Goal: Find specific page/section: Find specific page/section

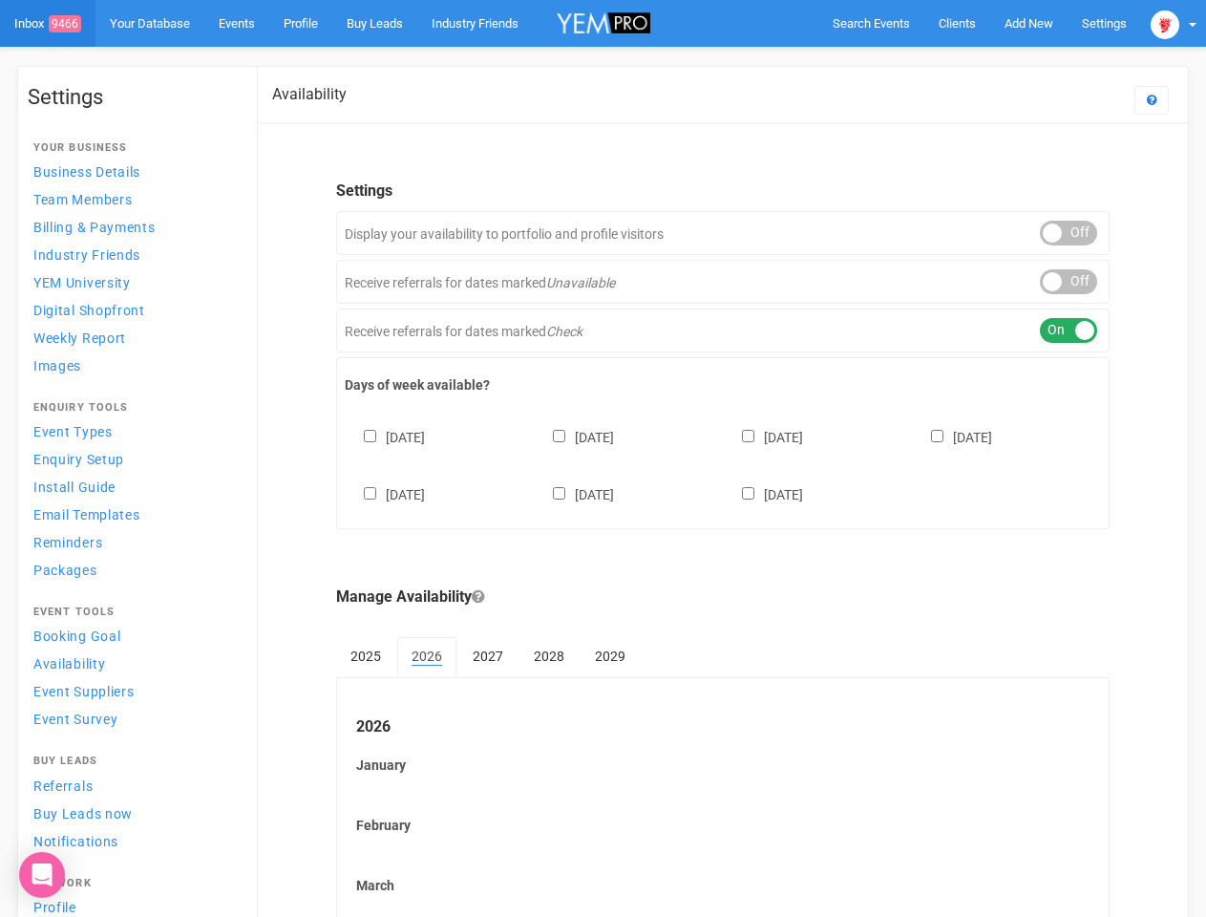
click at [602, 458] on div "[DATE] [DATE] [DATE] [DATE] [DATE] [DATE] [DATE]" at bounding box center [723, 456] width 756 height 115
click at [871, 23] on span "Search Events" at bounding box center [870, 23] width 77 height 14
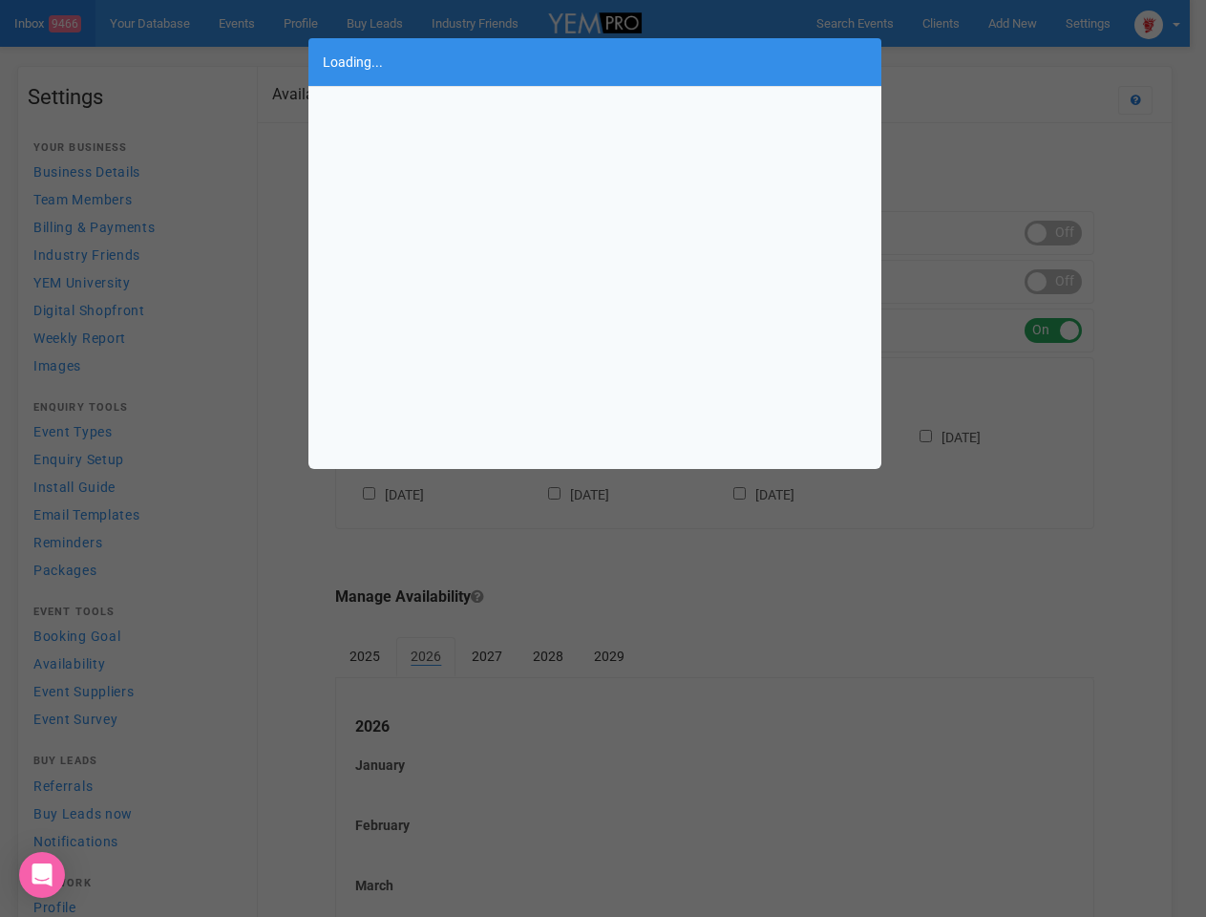
click at [1028, 23] on div "Loading..." at bounding box center [603, 458] width 1206 height 917
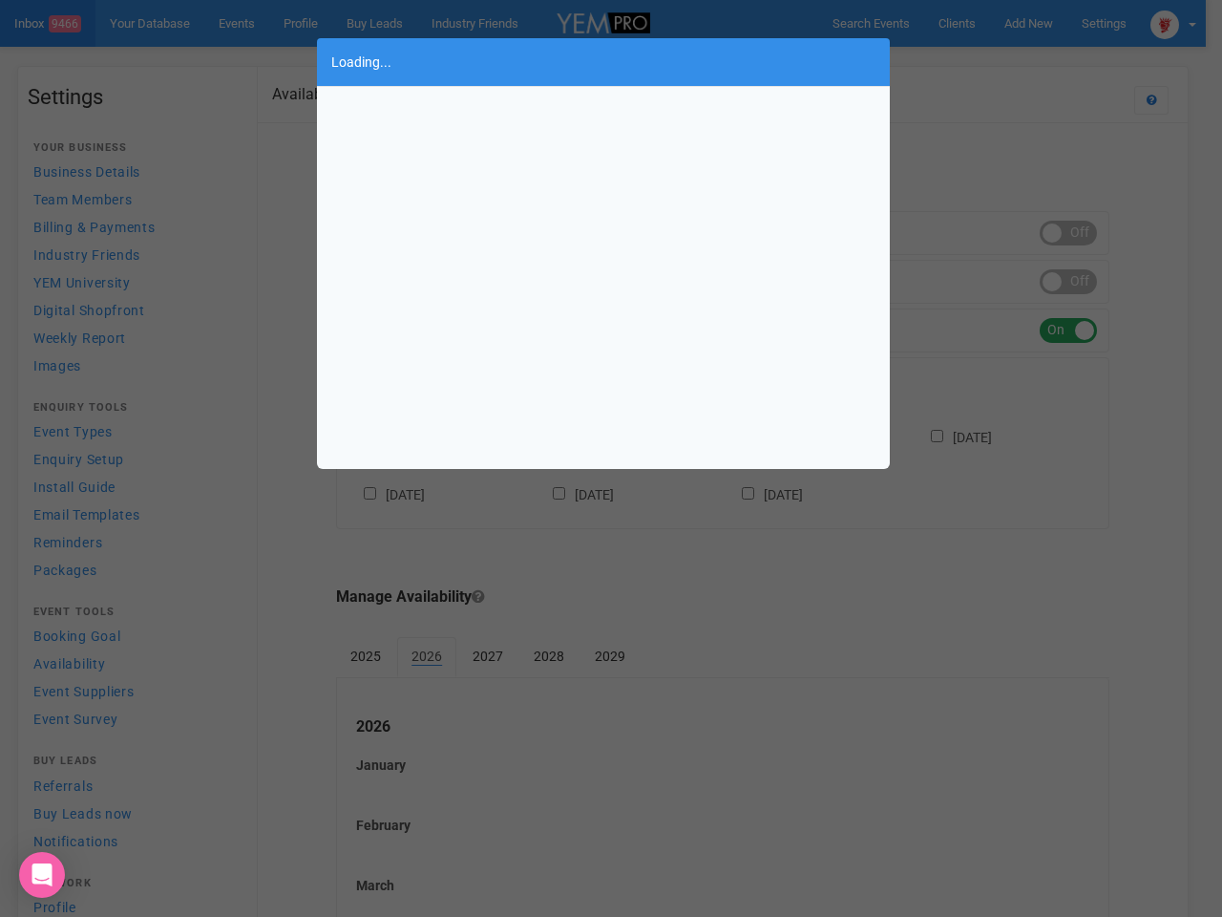
click at [984, 61] on div "Loading..." at bounding box center [611, 458] width 1222 height 917
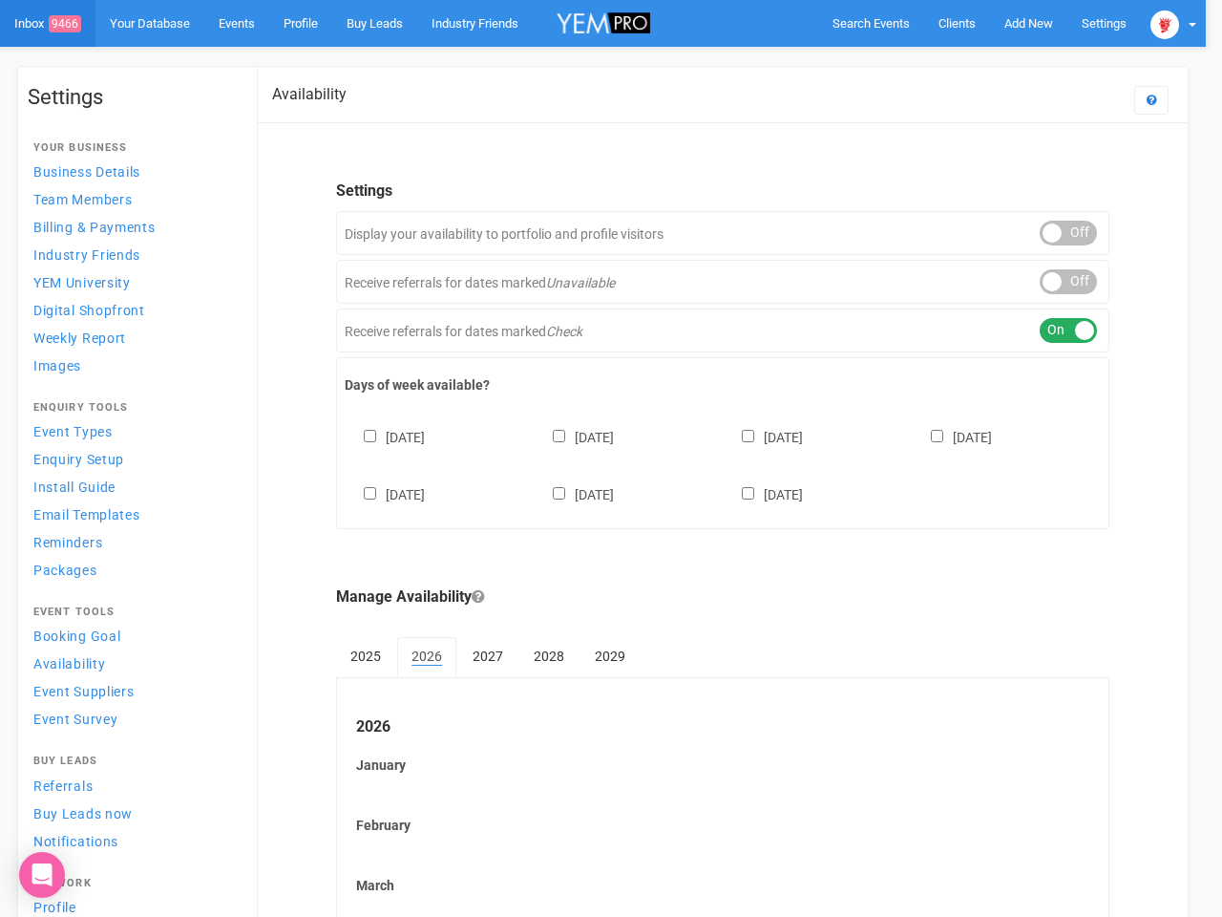
click at [1173, 23] on body "Search Events Clients Add New New Client New Event New Enquiry Settings [GEOGRA…" at bounding box center [611, 793] width 1222 height 1586
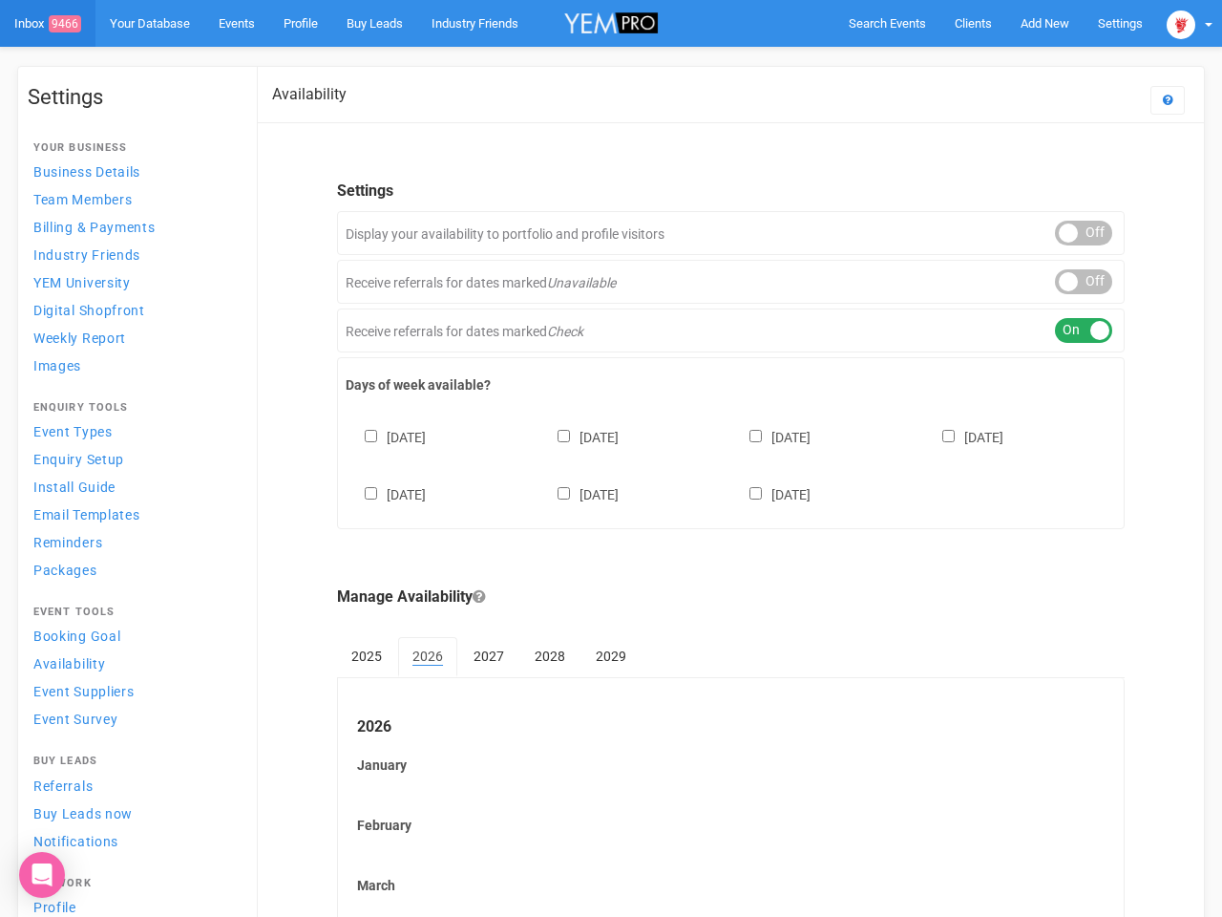
click at [1068, 233] on div "ON OFF" at bounding box center [1083, 233] width 57 height 25
click at [1068, 282] on div "ON OFF" at bounding box center [1083, 281] width 57 height 25
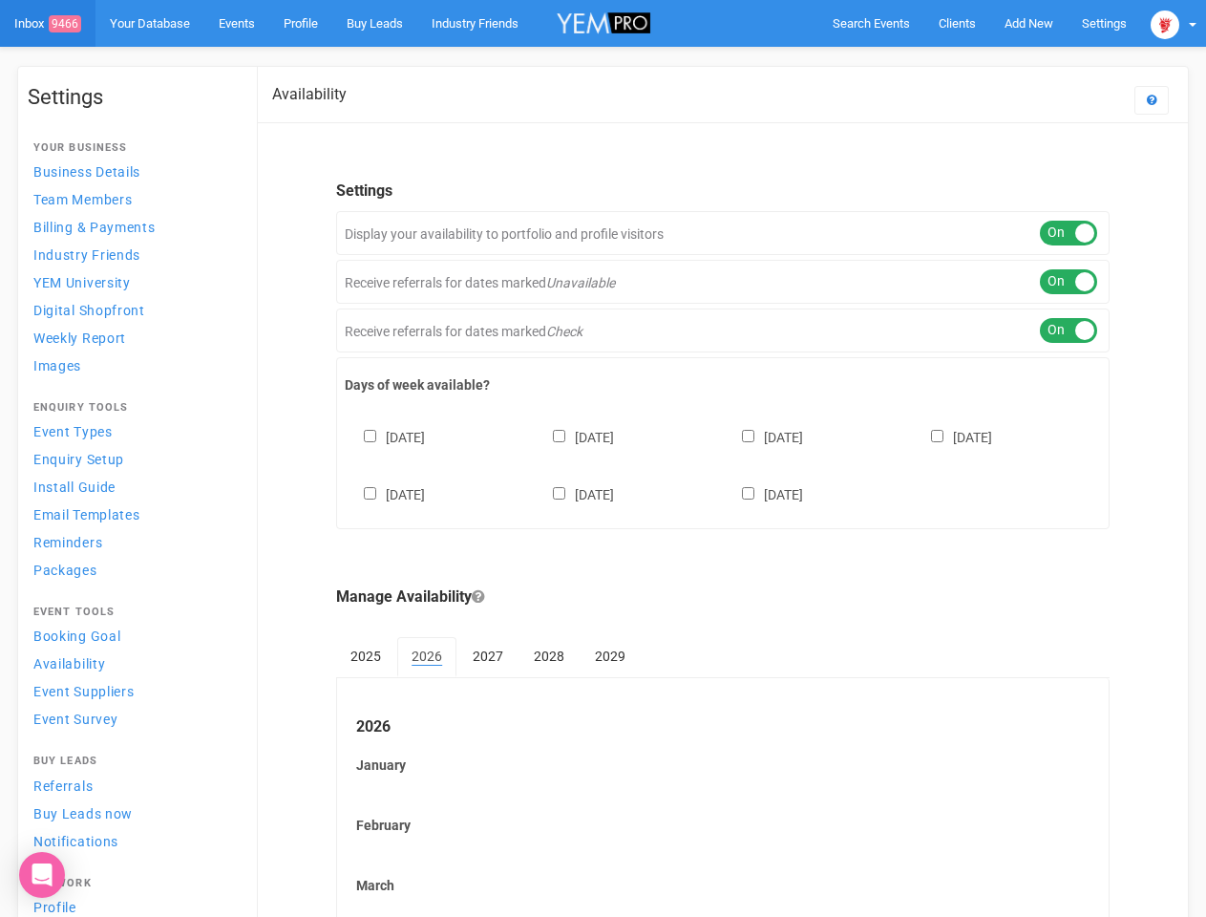
click at [1068, 330] on div "ON OFF" at bounding box center [1068, 330] width 57 height 25
click at [723, 463] on div "[DATE] [DATE] [DATE] [DATE] [DATE] [DATE] [DATE]" at bounding box center [723, 456] width 756 height 115
